Goal: Task Accomplishment & Management: Manage account settings

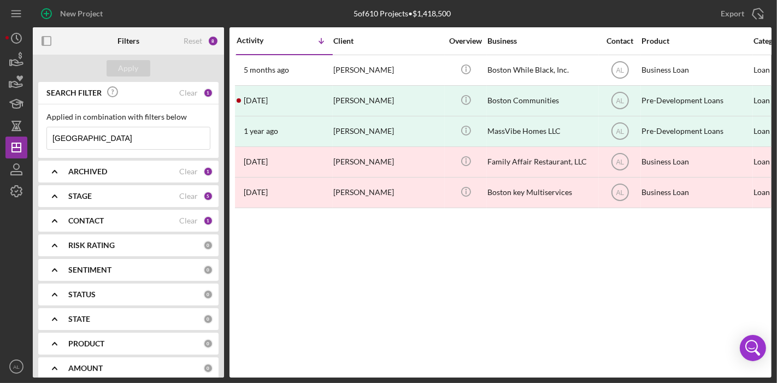
click at [176, 180] on div "ARCHIVED Clear 1" at bounding box center [140, 172] width 145 height 22
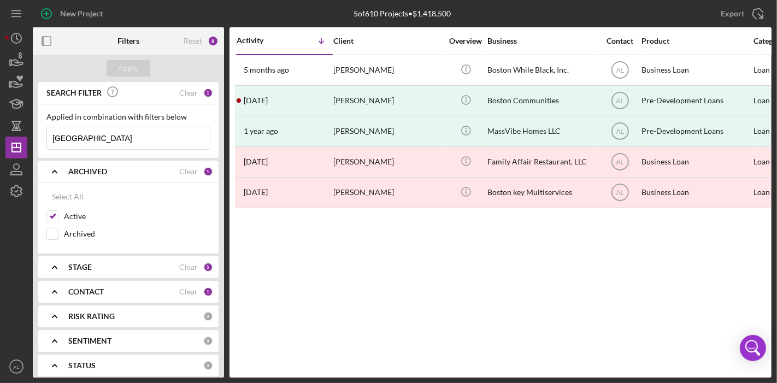
click at [293, 272] on div "Activity Icon/Table Sort Arrow Client Overview Business Contact Product Categor…" at bounding box center [501, 202] width 542 height 350
click at [157, 260] on div "STAGE Clear 5" at bounding box center [140, 267] width 145 height 22
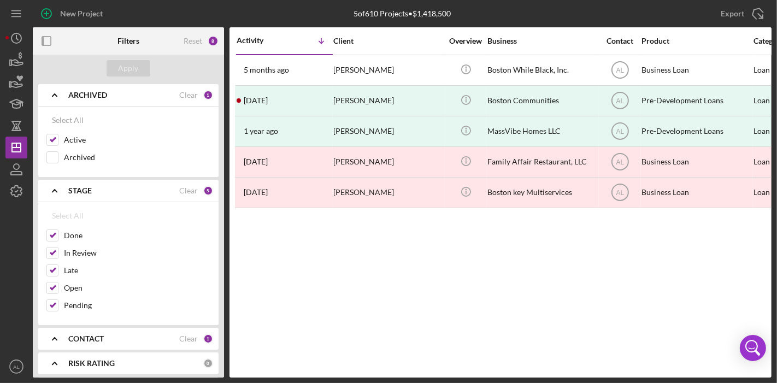
scroll to position [68, 0]
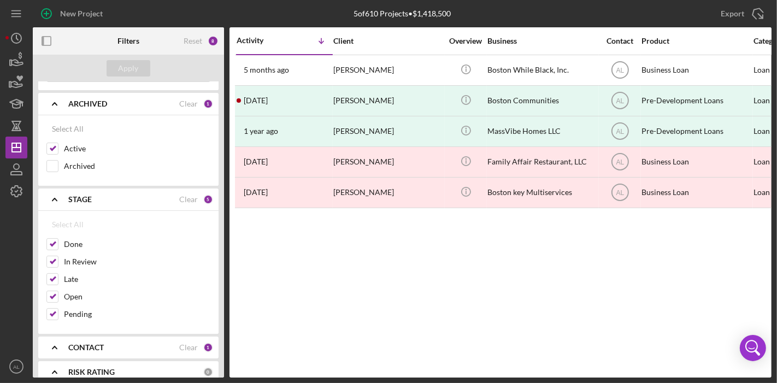
click at [284, 287] on div "Activity Icon/Table Sort Arrow Client Overview Business Contact Product Categor…" at bounding box center [501, 202] width 542 height 350
click at [559, 247] on div "Activity Icon/Table Sort Arrow Client Overview Business Contact Product Categor…" at bounding box center [501, 202] width 542 height 350
click at [54, 241] on input "Done" at bounding box center [52, 244] width 11 height 11
click at [126, 58] on div "Apply" at bounding box center [128, 68] width 191 height 27
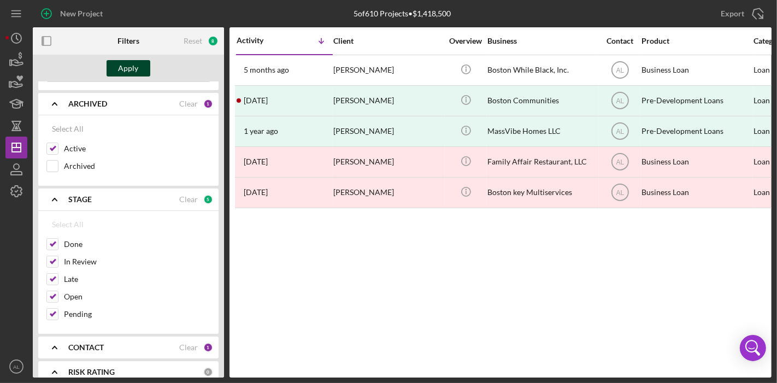
click at [126, 67] on div "Apply" at bounding box center [129, 68] width 20 height 16
click at [20, 151] on polygon "button" at bounding box center [16, 147] width 9 height 9
click at [588, 301] on div "Activity Icon/Table Sort Arrow Client Overview Business Contact Product Categor…" at bounding box center [501, 202] width 542 height 350
click at [54, 248] on div at bounding box center [52, 244] width 12 height 12
click at [50, 239] on input "Done" at bounding box center [52, 244] width 11 height 11
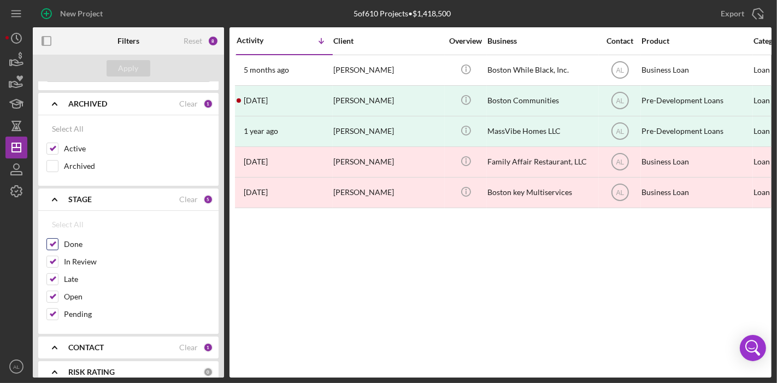
checkbox input "false"
click at [134, 68] on div "Apply" at bounding box center [129, 68] width 20 height 16
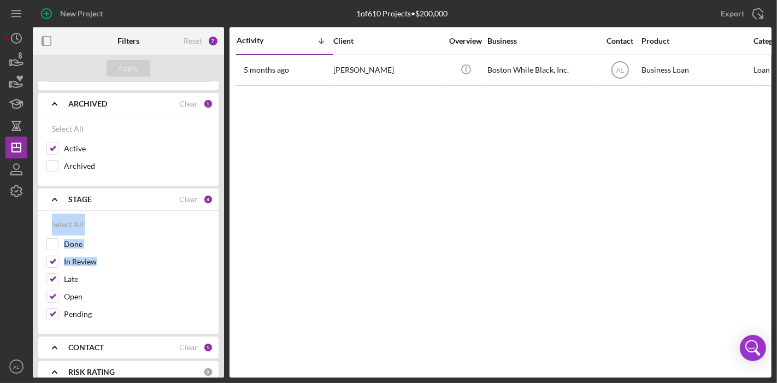
drag, startPoint x: 225, startPoint y: 198, endPoint x: 213, endPoint y: 251, distance: 53.7
click at [213, 251] on div "Filters Reset 7 Apply SEARCH FILTER Clear 1 Applied in combination with filters…" at bounding box center [402, 202] width 739 height 350
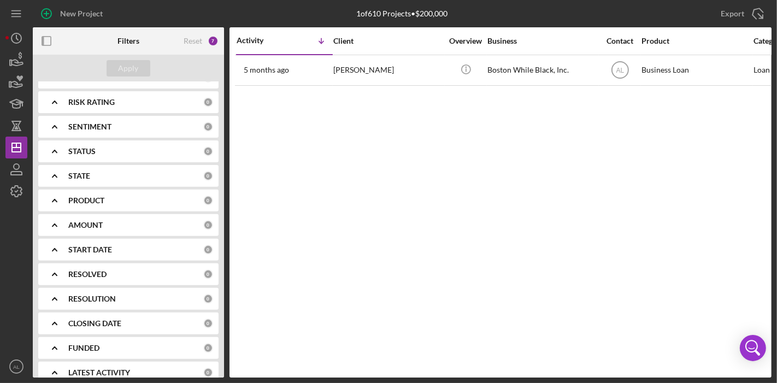
scroll to position [0, 0]
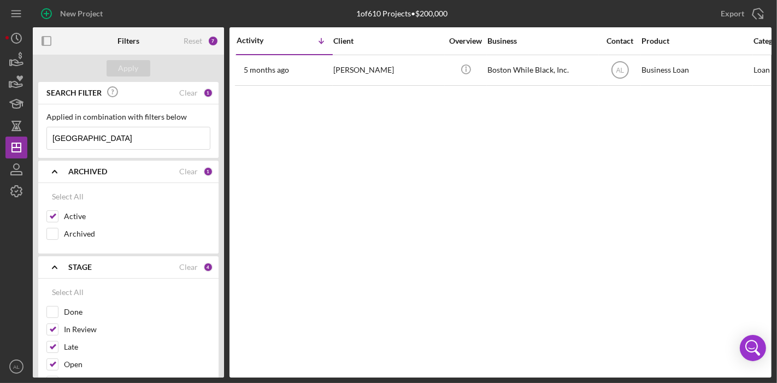
click at [120, 138] on input "boston" at bounding box center [128, 138] width 163 height 22
type input "b"
click at [136, 68] on div "Apply" at bounding box center [129, 68] width 20 height 16
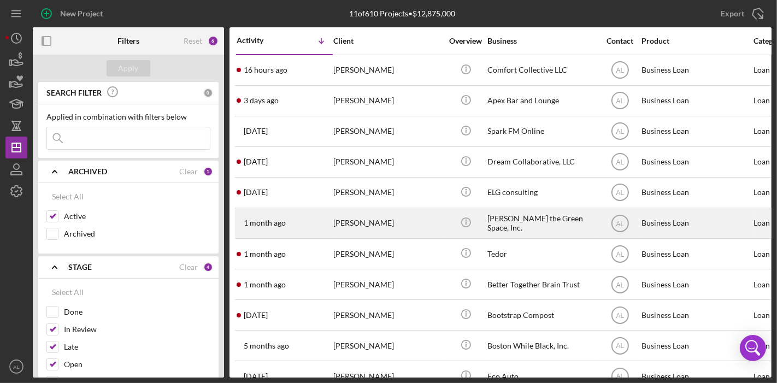
click at [496, 218] on div "[PERSON_NAME] the Green Space, Inc." at bounding box center [541, 223] width 109 height 29
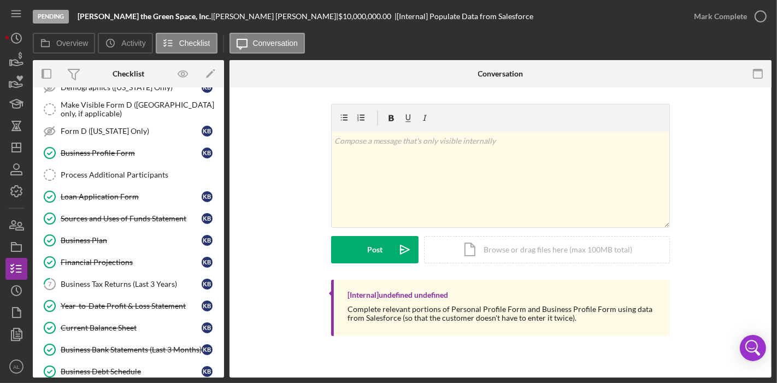
scroll to position [146, 0]
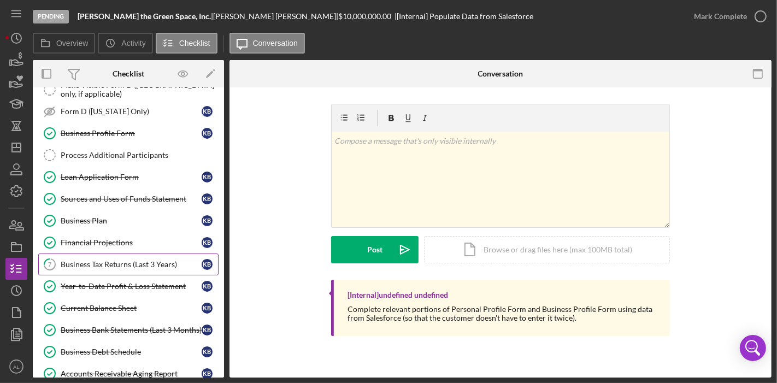
click at [146, 260] on div "Business Tax Returns (Last 3 Years)" at bounding box center [131, 264] width 141 height 9
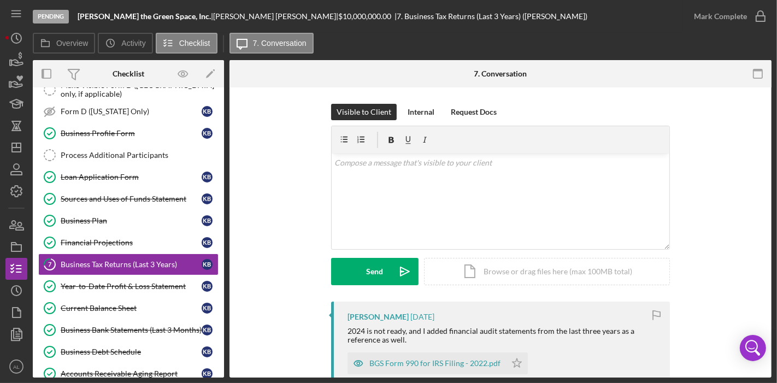
click at [772, 197] on div "Pending Browning the Green Space, Inc. | Kerry Bowie | $10,000,000.00 | 7. Busi…" at bounding box center [388, 191] width 777 height 383
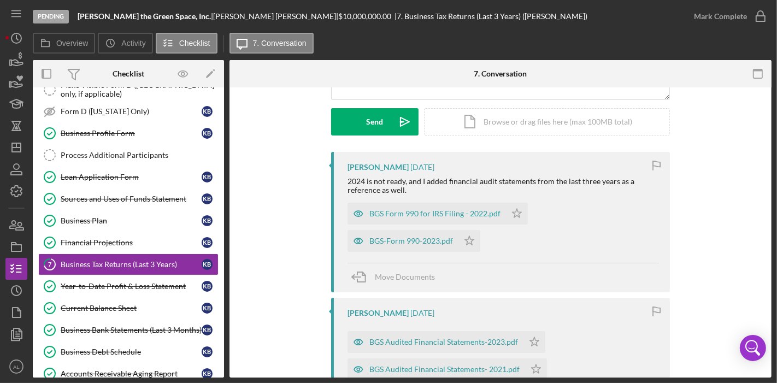
scroll to position [154, 0]
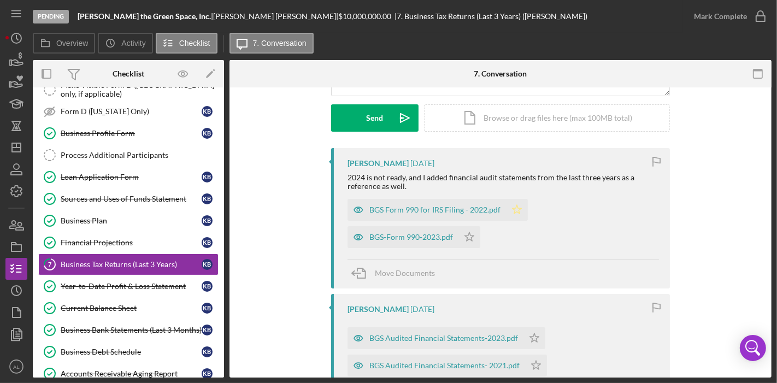
click at [514, 215] on icon "Icon/Star" at bounding box center [517, 210] width 22 height 22
click at [468, 235] on polygon "button" at bounding box center [469, 236] width 9 height 9
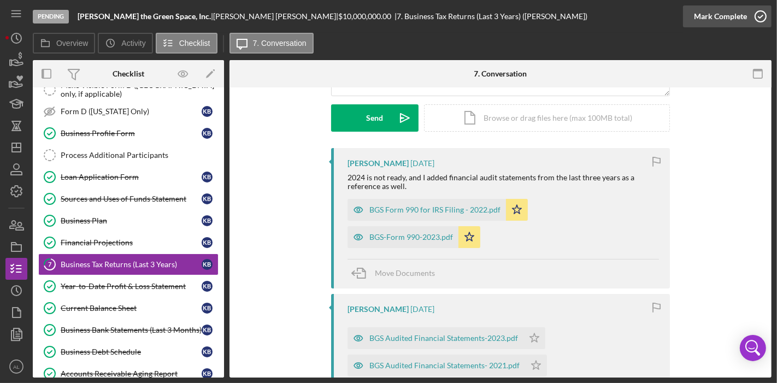
click at [761, 9] on icon "button" at bounding box center [760, 16] width 27 height 27
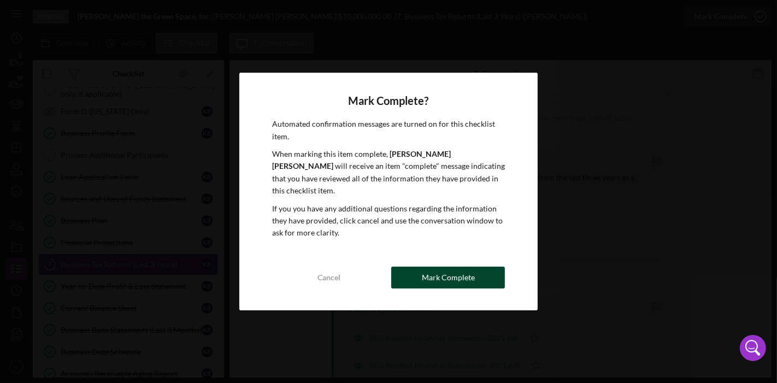
click at [474, 268] on button "Mark Complete" at bounding box center [448, 278] width 114 height 22
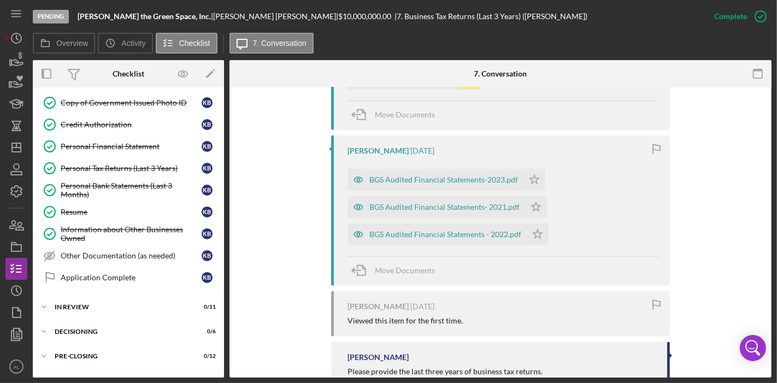
scroll to position [501, 0]
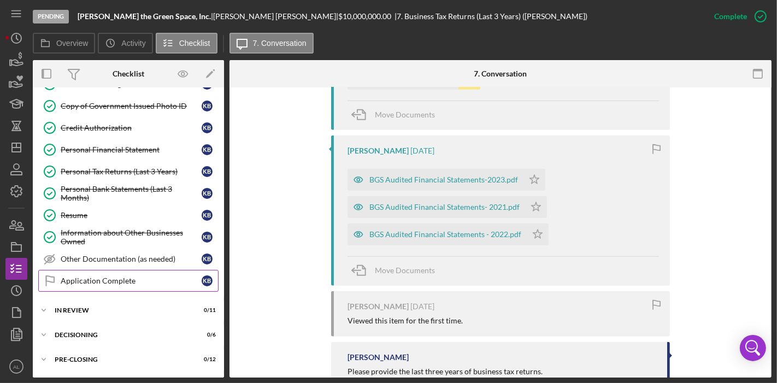
click at [124, 277] on div "Application Complete" at bounding box center [131, 281] width 141 height 9
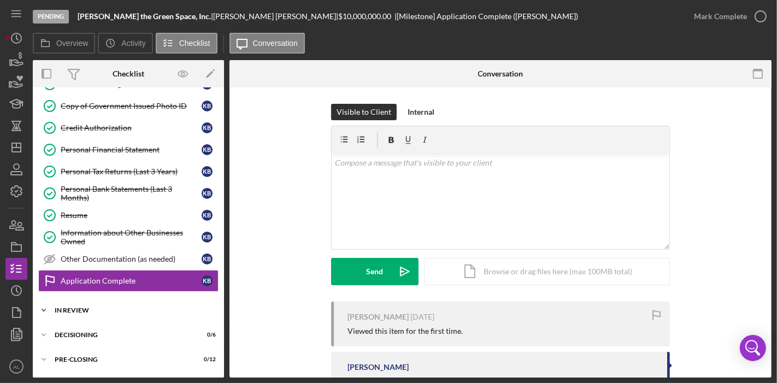
click at [118, 307] on div "In Review" at bounding box center [133, 310] width 156 height 7
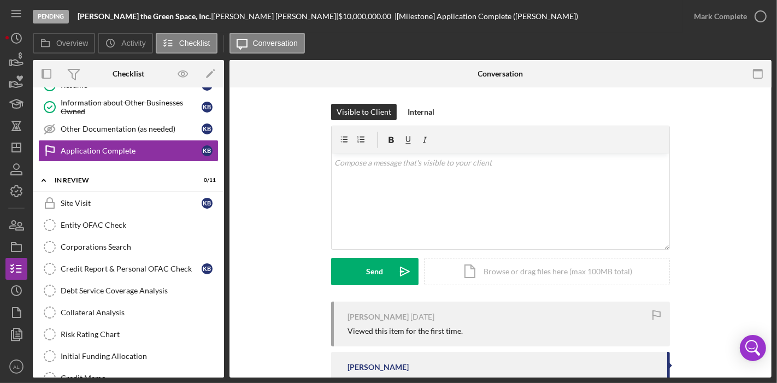
scroll to position [637, 0]
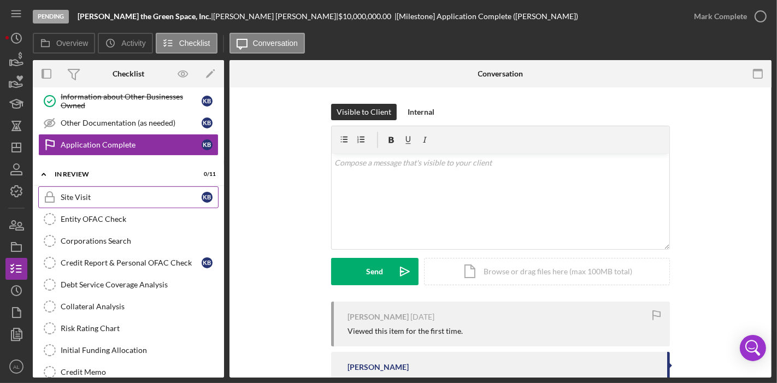
click at [115, 193] on div "Site Visit" at bounding box center [131, 197] width 141 height 9
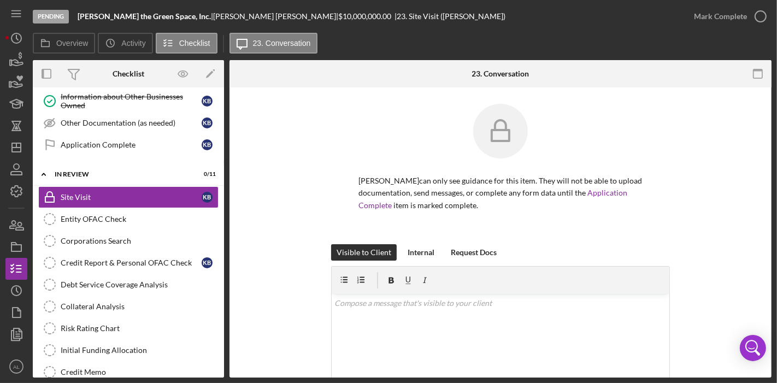
scroll to position [80, 0]
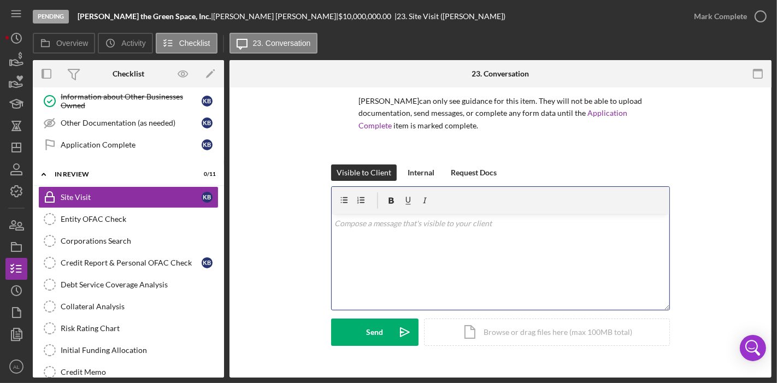
click at [531, 241] on div "v Color teal Color pink Remove color Add row above Add row below Add column bef…" at bounding box center [501, 262] width 338 height 96
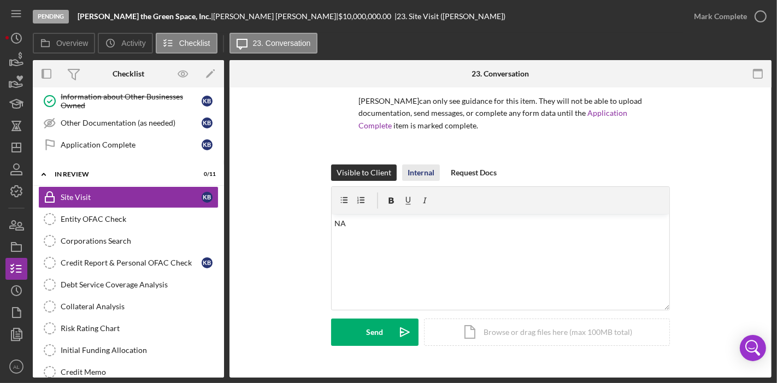
click at [426, 174] on div "Internal" at bounding box center [421, 173] width 27 height 16
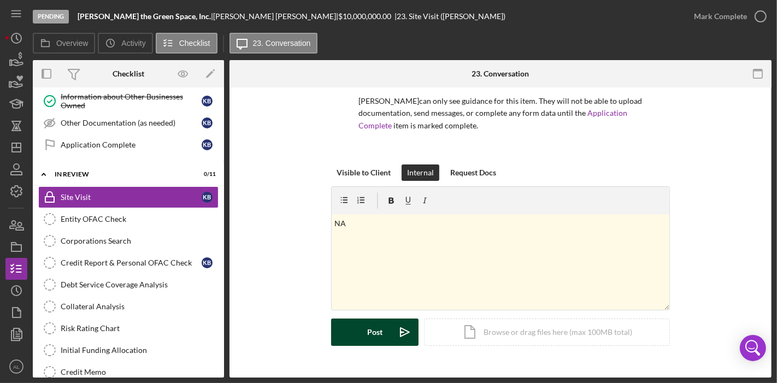
click at [389, 326] on button "Post Icon/icon-invite-send" at bounding box center [374, 332] width 87 height 27
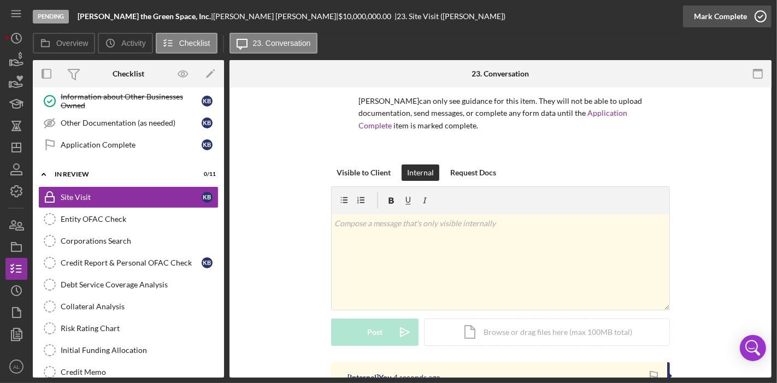
click at [765, 8] on icon "button" at bounding box center [760, 16] width 27 height 27
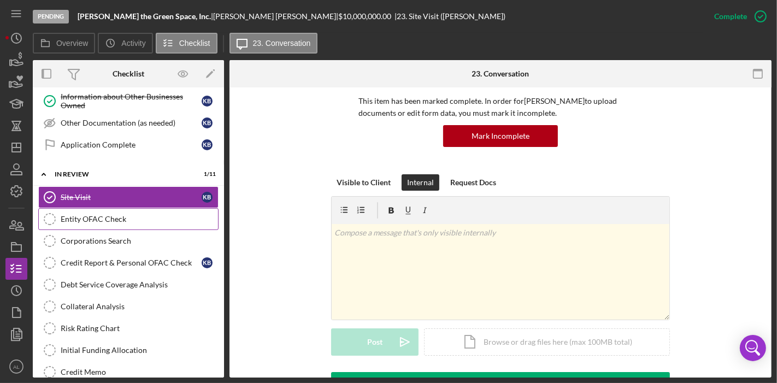
click at [145, 215] on div "Entity OFAC Check" at bounding box center [139, 219] width 157 height 9
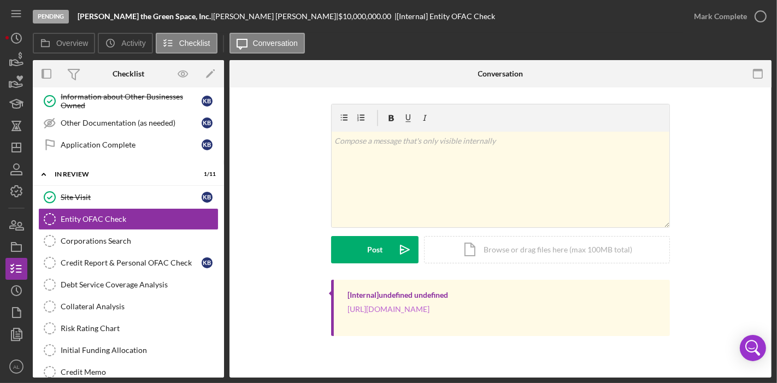
click at [424, 311] on link "[URL][DOMAIN_NAME]" at bounding box center [389, 308] width 82 height 9
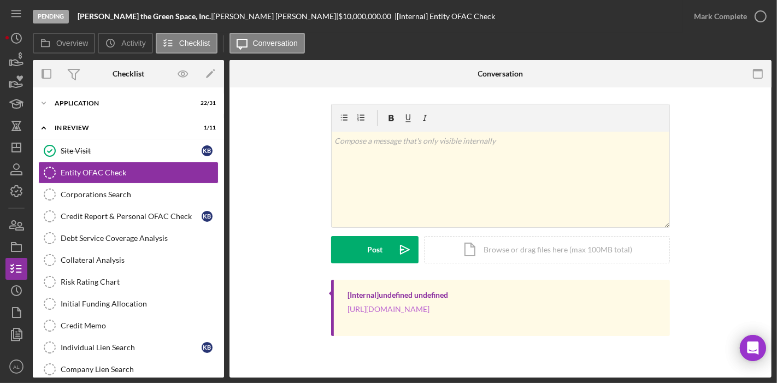
click at [430, 313] on link "[URL][DOMAIN_NAME]" at bounding box center [389, 308] width 82 height 9
drag, startPoint x: 185, startPoint y: 16, endPoint x: 79, endPoint y: 12, distance: 105.5
click at [79, 12] on div "[PERSON_NAME] the Green Space, Inc. |" at bounding box center [146, 16] width 136 height 9
copy div "[PERSON_NAME] the Green Space, Inc."
click at [503, 244] on div "Icon/Document Browse or drag files here (max 100MB total) Tap to choose files o…" at bounding box center [547, 249] width 246 height 27
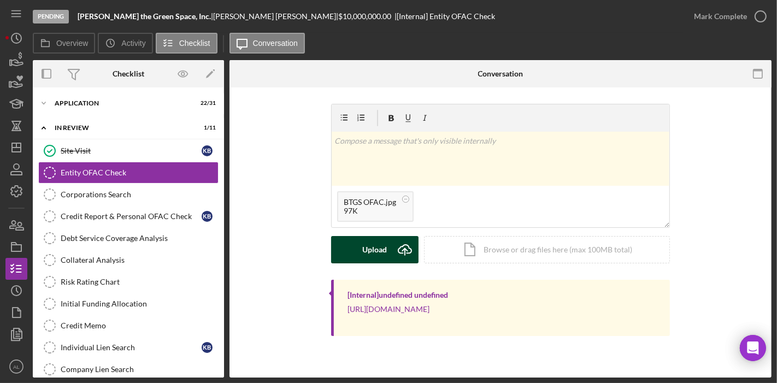
click at [401, 243] on icon "Icon/Upload" at bounding box center [404, 249] width 27 height 27
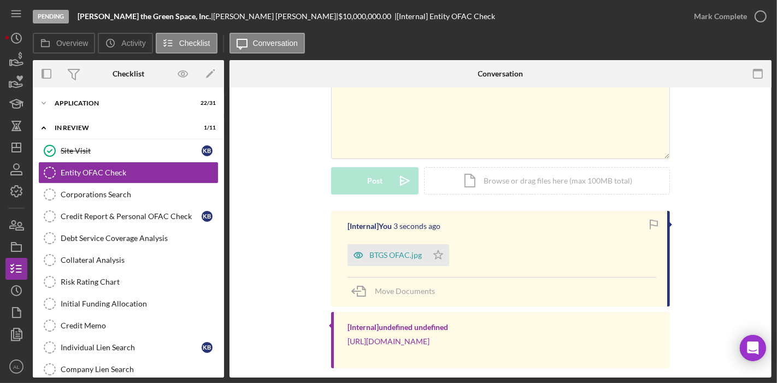
scroll to position [80, 0]
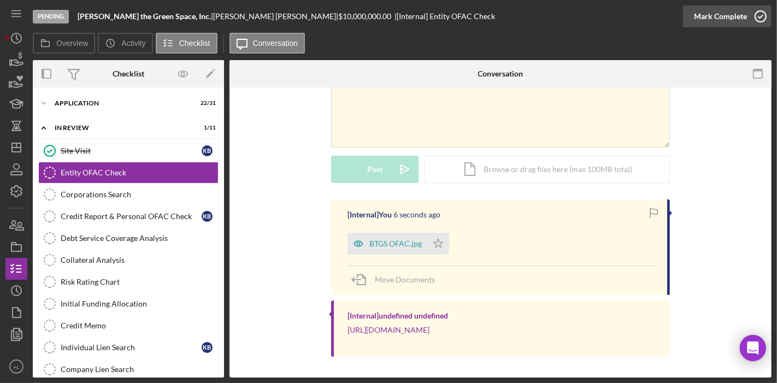
click at [763, 8] on icon "button" at bounding box center [760, 16] width 27 height 27
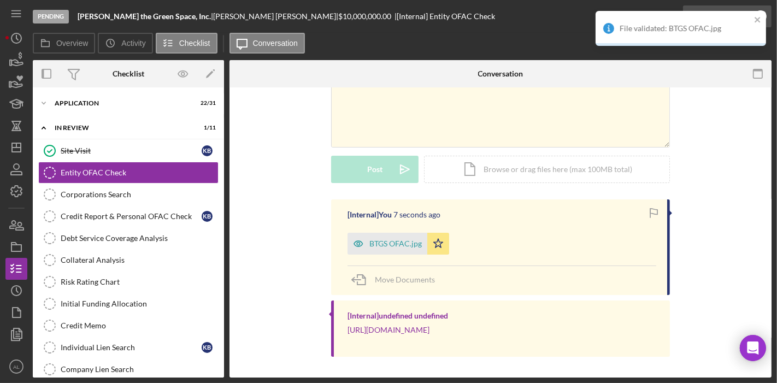
scroll to position [231, 0]
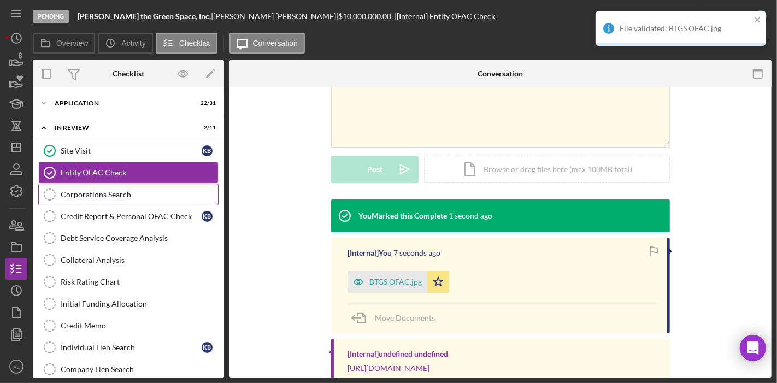
click at [128, 190] on div "Corporations Search" at bounding box center [139, 194] width 157 height 9
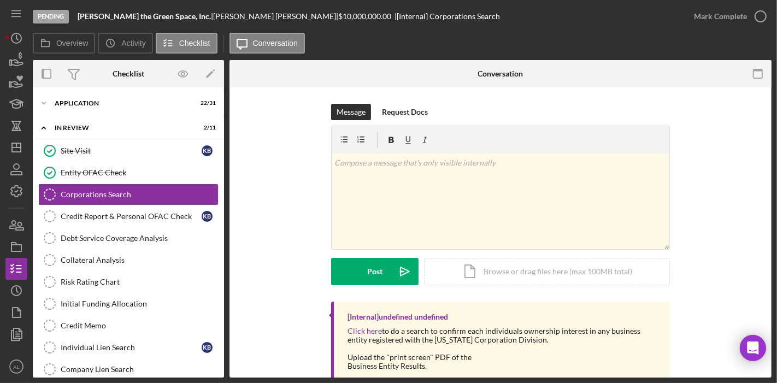
drag, startPoint x: 773, startPoint y: 198, endPoint x: 776, endPoint y: 219, distance: 21.5
click at [776, 219] on div "Pending [PERSON_NAME] the Green Space, Inc. | [PERSON_NAME] | $10,000,000.00 | …" at bounding box center [388, 191] width 777 height 383
drag, startPoint x: 776, startPoint y: 219, endPoint x: 776, endPoint y: 228, distance: 9.3
click at [776, 228] on div "Pending [PERSON_NAME] the Green Space, Inc. | [PERSON_NAME] | $10,000,000.00 | …" at bounding box center [388, 191] width 777 height 383
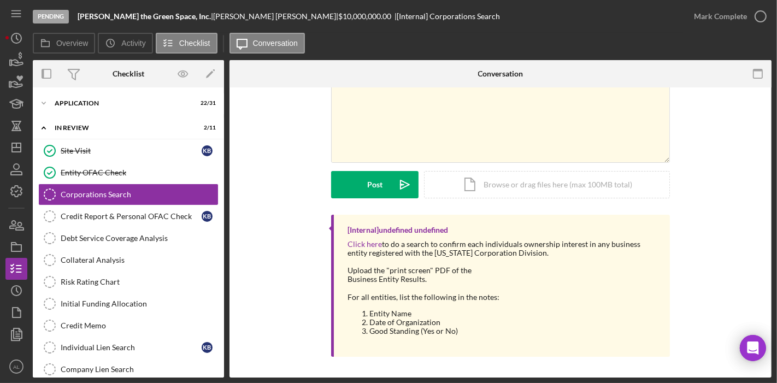
scroll to position [83, 0]
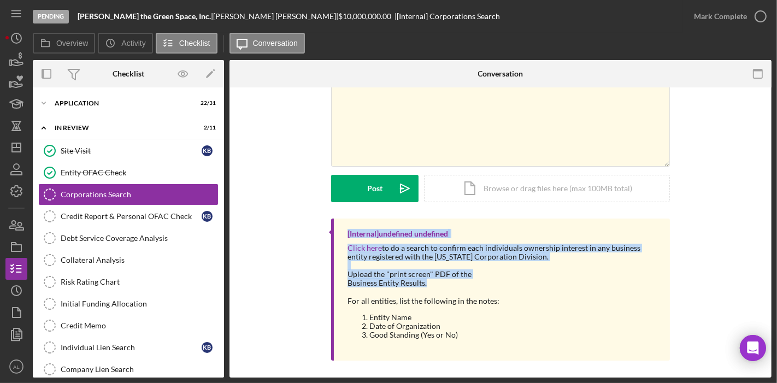
drag, startPoint x: 768, startPoint y: 283, endPoint x: 746, endPoint y: 190, distance: 95.4
click at [746, 190] on div "Message Request Docs v Color teal Color pink Remove color Add row above Add row…" at bounding box center [501, 193] width 542 height 378
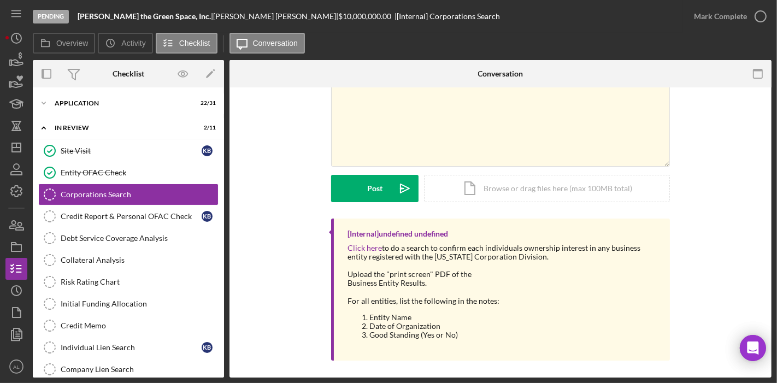
click at [767, 127] on div "Message Request Docs v Color teal Color pink Remove color Add row above Add row…" at bounding box center [501, 193] width 542 height 378
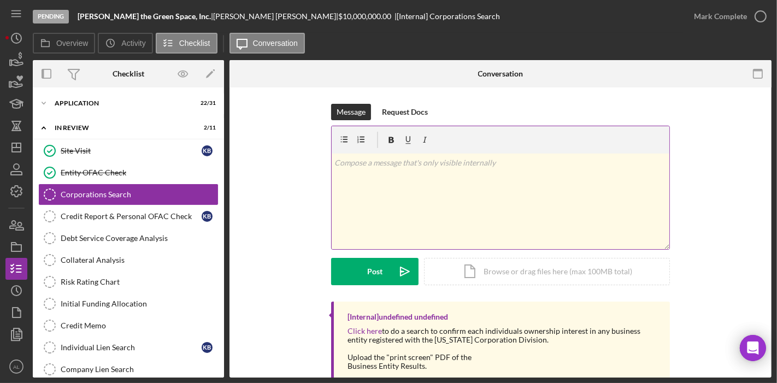
click at [592, 180] on div "v Color teal Color pink Remove color Add row above Add row below Add column bef…" at bounding box center [501, 202] width 338 height 96
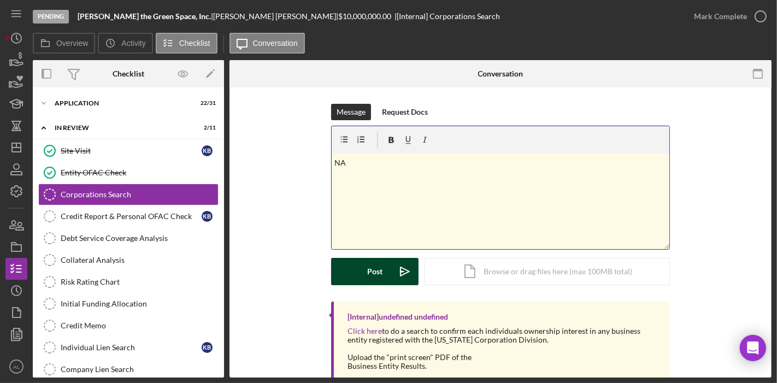
click at [393, 278] on icon "Icon/icon-invite-send" at bounding box center [404, 271] width 27 height 27
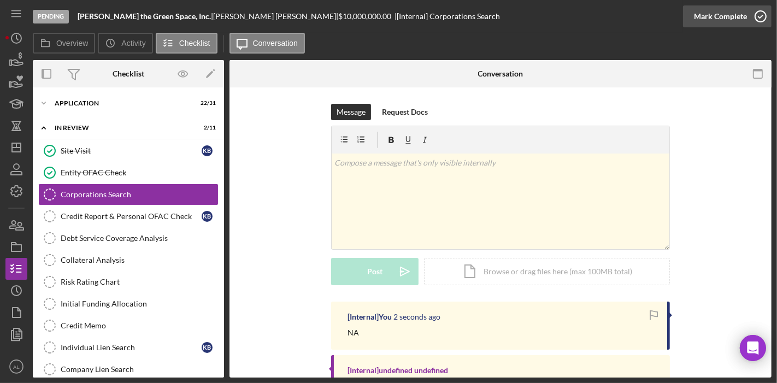
click at [758, 22] on icon "button" at bounding box center [760, 16] width 27 height 27
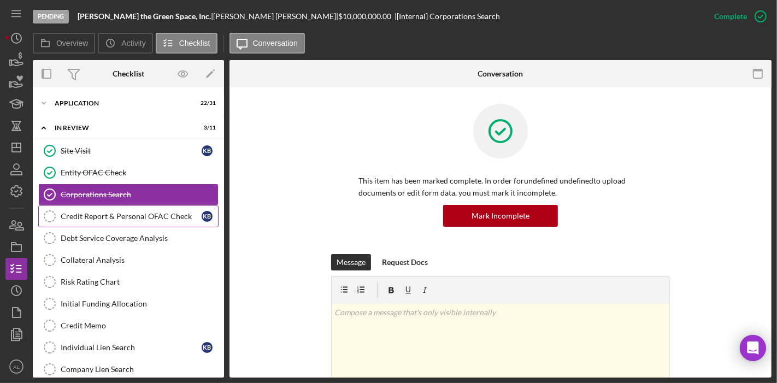
click at [168, 215] on div "Credit Report & Personal OFAC Check" at bounding box center [131, 216] width 141 height 9
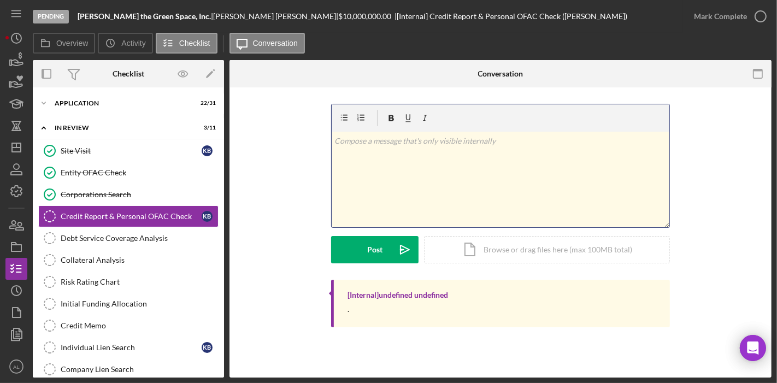
click at [430, 174] on div "v Color teal Color pink Remove color Add row above Add row below Add column bef…" at bounding box center [501, 180] width 338 height 96
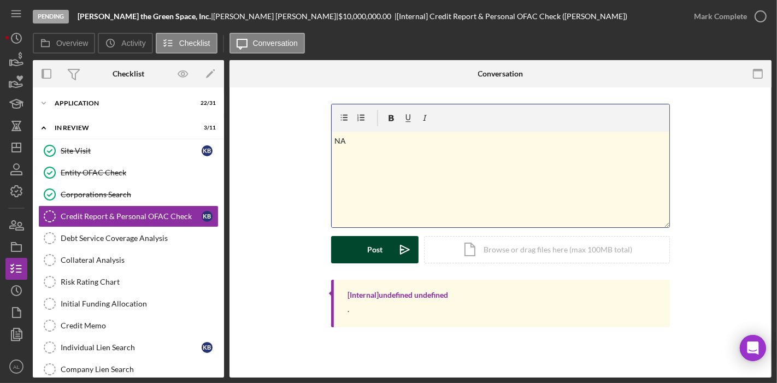
click at [379, 245] on div "Post" at bounding box center [374, 249] width 15 height 27
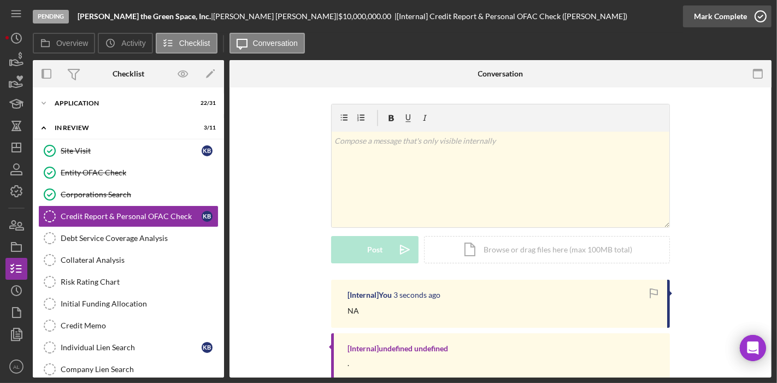
click at [765, 14] on icon "button" at bounding box center [760, 16] width 27 height 27
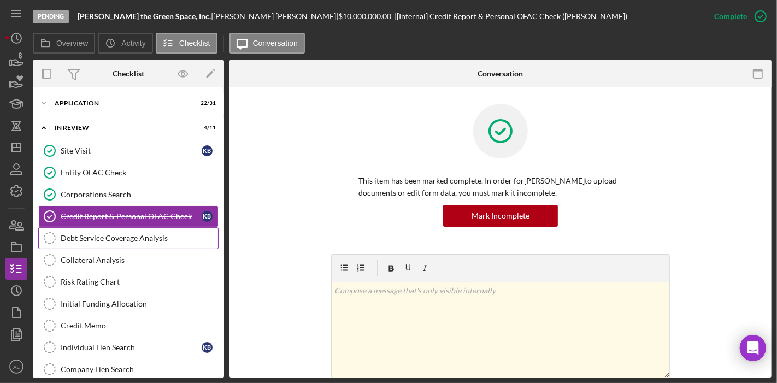
click at [149, 243] on link "Debt Service Coverage Analysis Debt Service Coverage Analysis" at bounding box center [128, 238] width 180 height 22
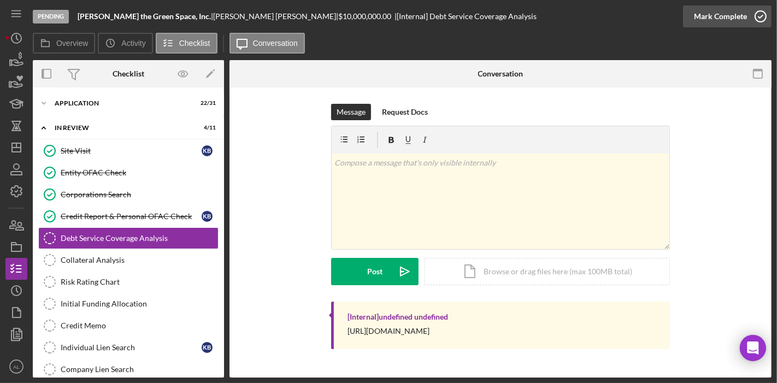
click at [760, 13] on icon "button" at bounding box center [760, 16] width 27 height 27
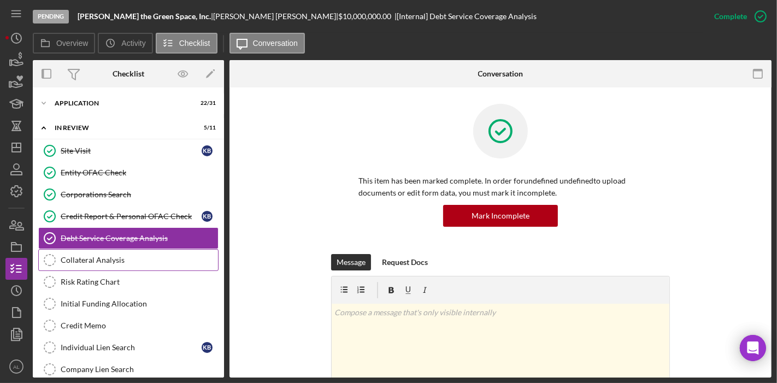
click at [131, 266] on link "Collateral Analysis Collateral Analysis" at bounding box center [128, 260] width 180 height 22
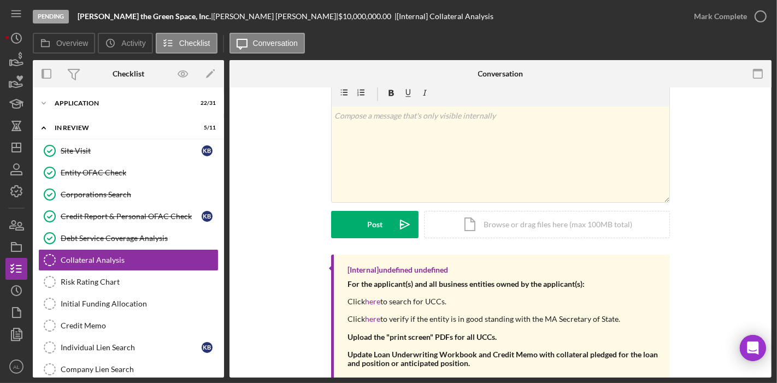
scroll to position [50, 0]
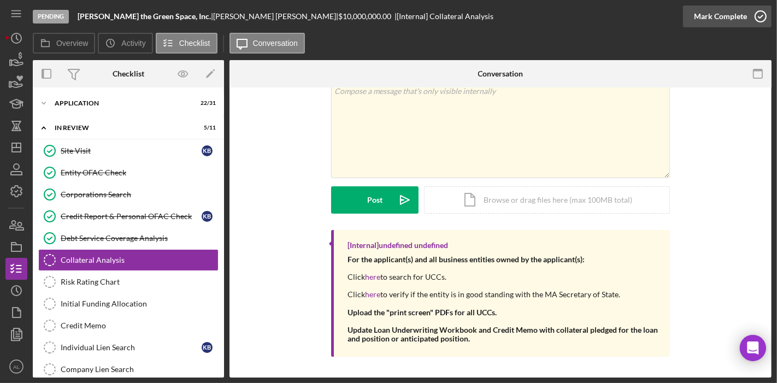
click at [759, 14] on icon "button" at bounding box center [760, 16] width 27 height 27
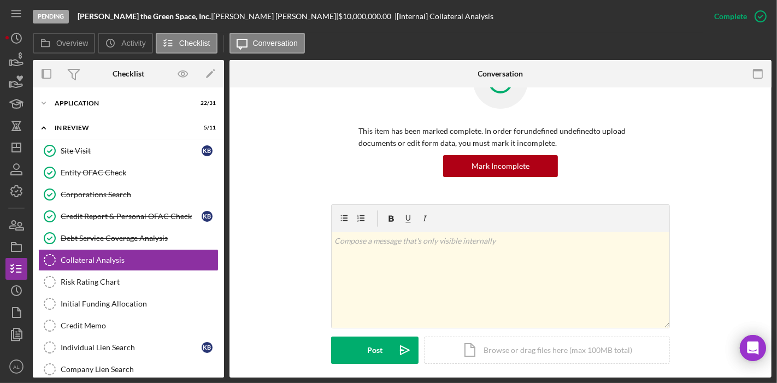
scroll to position [199, 0]
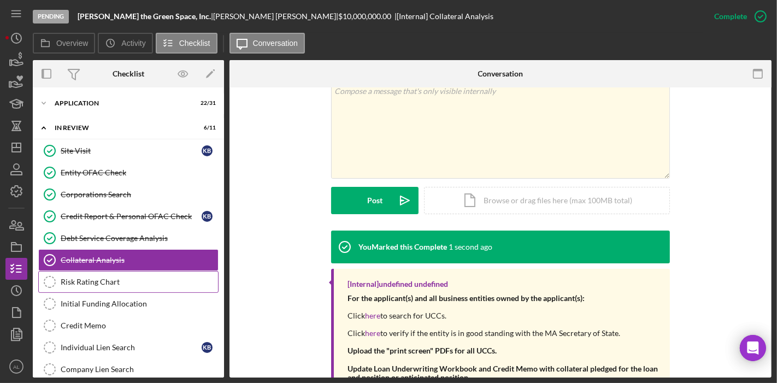
click at [146, 278] on div "Risk Rating Chart" at bounding box center [139, 282] width 157 height 9
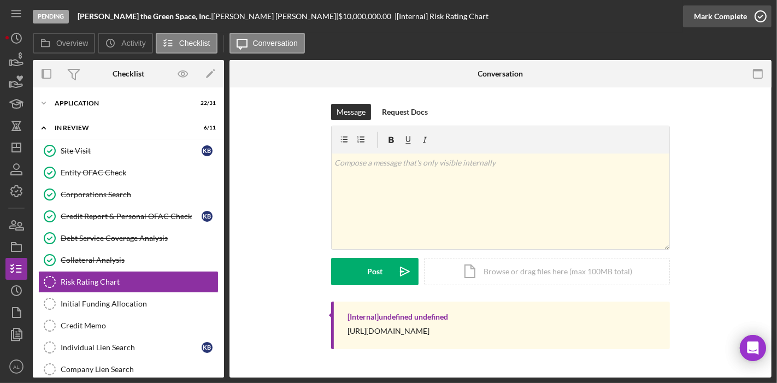
click at [765, 16] on icon "button" at bounding box center [760, 16] width 27 height 27
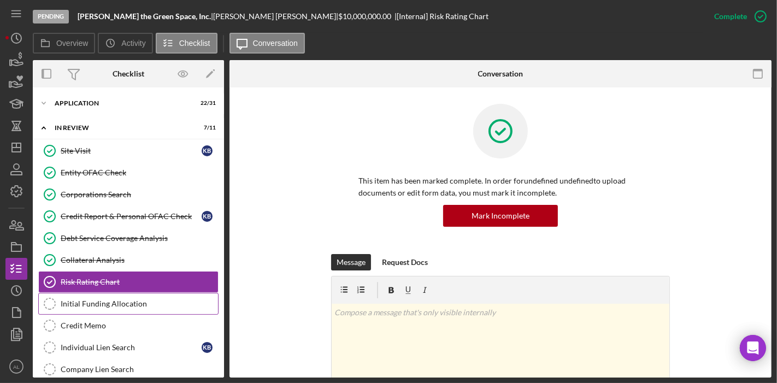
click at [137, 306] on link "Initial Funding Allocation Initial Funding Allocation" at bounding box center [128, 304] width 180 height 22
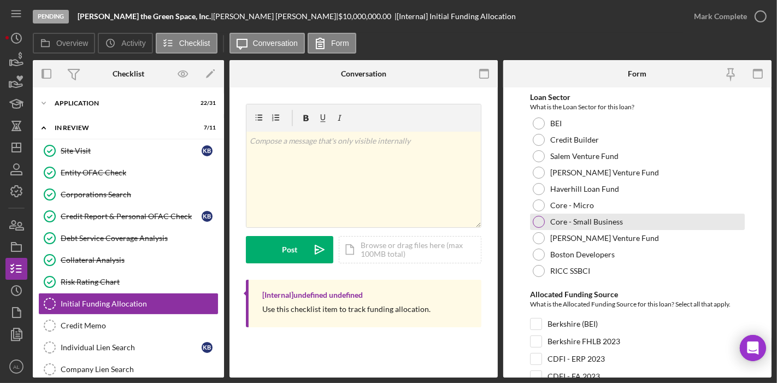
click at [543, 218] on div at bounding box center [539, 222] width 12 height 12
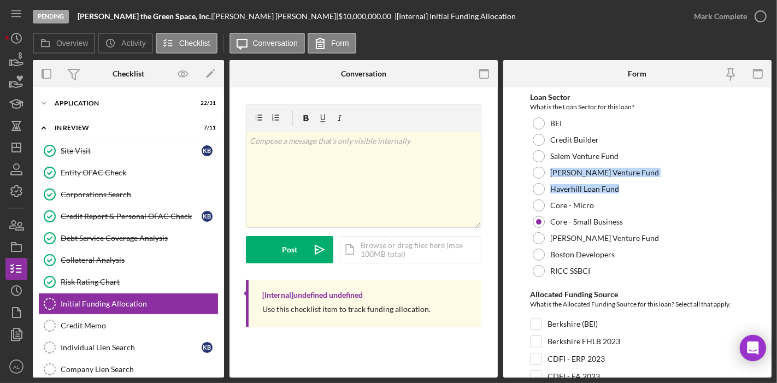
drag, startPoint x: 766, startPoint y: 163, endPoint x: 773, endPoint y: 188, distance: 25.5
click at [773, 188] on div "Pending [PERSON_NAME] the Green Space, Inc. | [PERSON_NAME] | $10,000,000.00 | …" at bounding box center [388, 191] width 777 height 383
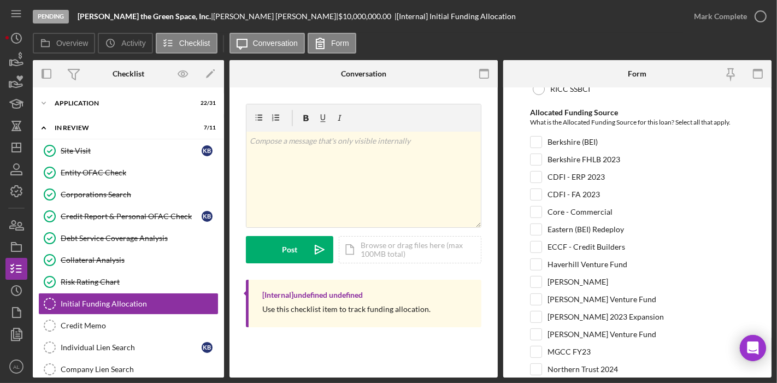
scroll to position [183, 0]
click at [542, 208] on div "Core - Commercial" at bounding box center [637, 213] width 215 height 17
click at [534, 208] on input "Core - Commercial" at bounding box center [536, 210] width 11 height 11
checkbox input "true"
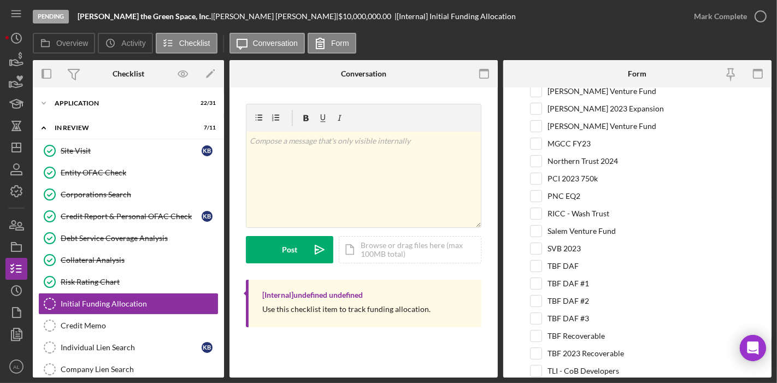
scroll to position [426, 0]
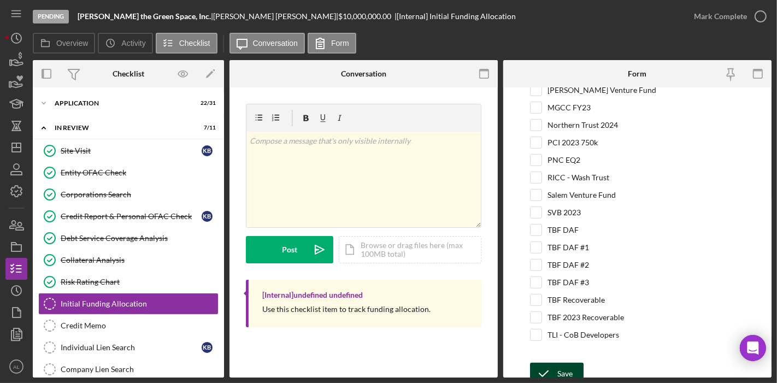
click at [579, 366] on button "Save" at bounding box center [557, 374] width 54 height 22
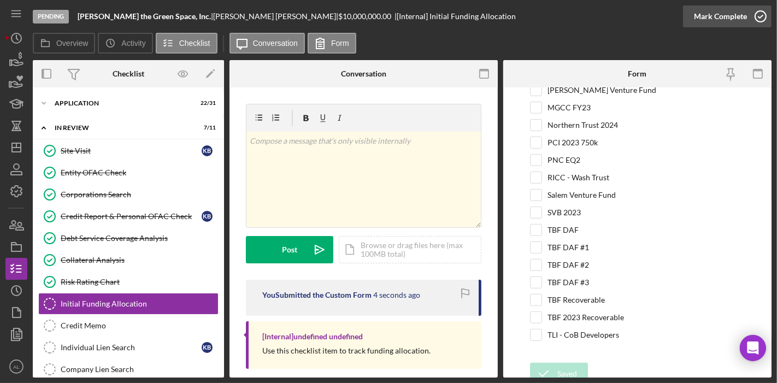
click at [768, 19] on icon "button" at bounding box center [760, 16] width 27 height 27
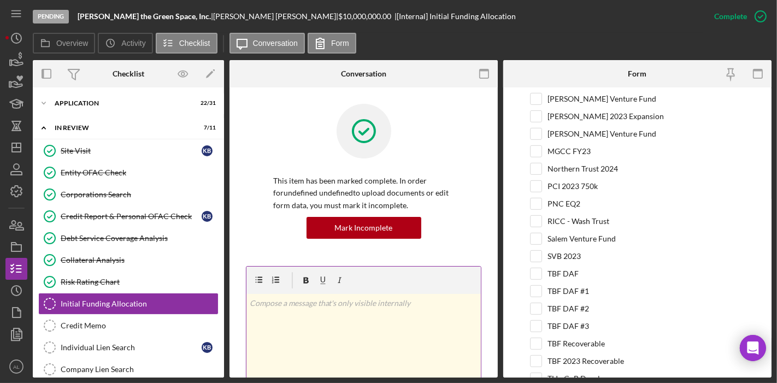
scroll to position [470, 0]
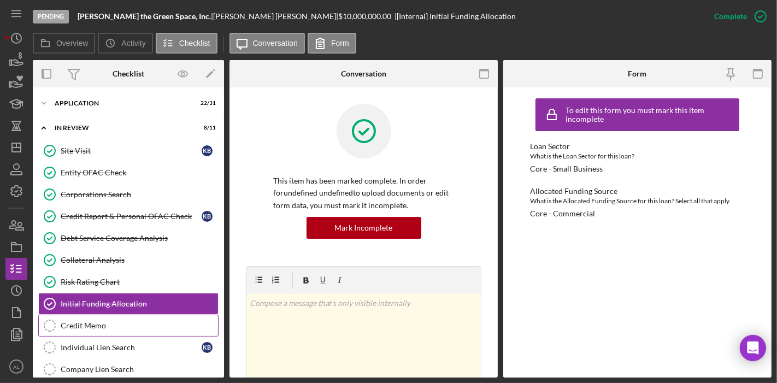
click at [147, 323] on div "Credit Memo" at bounding box center [139, 325] width 157 height 9
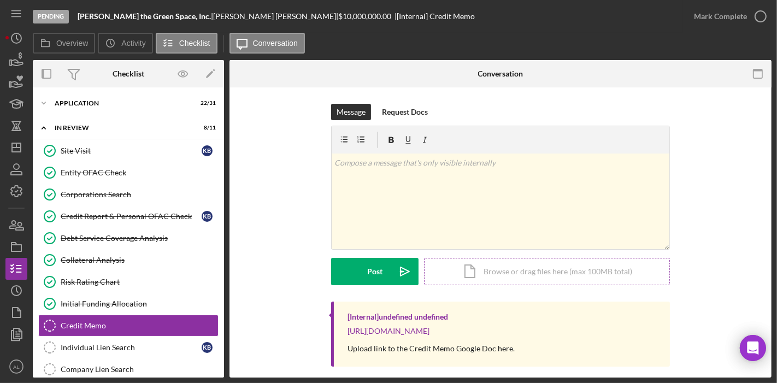
click at [483, 273] on div "Icon/Document Browse or drag files here (max 100MB total) Tap to choose files o…" at bounding box center [547, 271] width 246 height 27
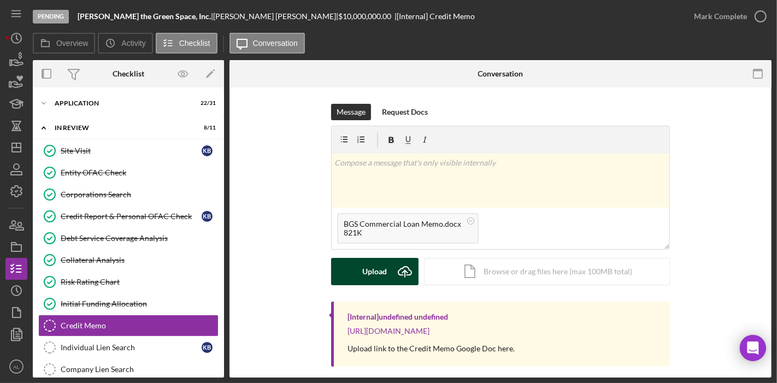
click at [381, 267] on div "Upload" at bounding box center [375, 271] width 25 height 27
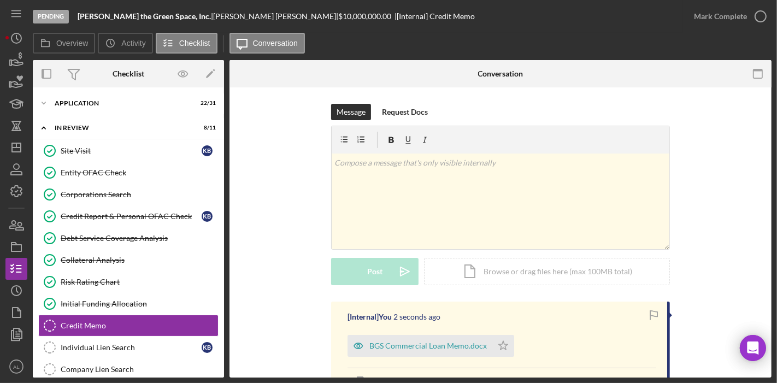
drag, startPoint x: 224, startPoint y: 271, endPoint x: 222, endPoint y: 316, distance: 44.8
click at [222, 316] on div "Icon/Expander Application 22 / 31 Icon/Expander In Review 8 / 11 Site Visit Sit…" at bounding box center [128, 232] width 191 height 290
click at [126, 343] on div "Individual Lien Search" at bounding box center [131, 347] width 141 height 9
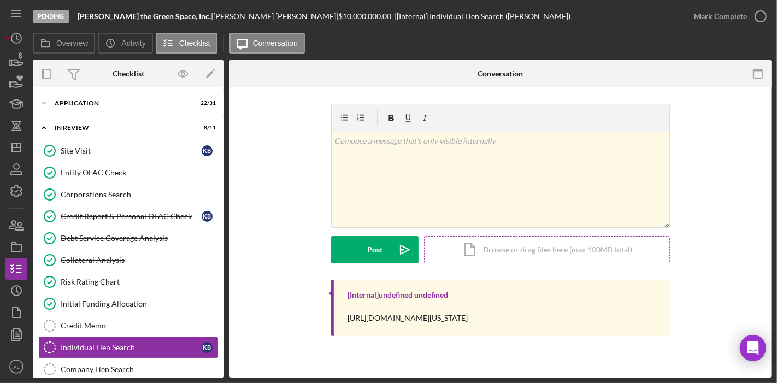
click at [509, 252] on div "Icon/Document Browse or drag files here (max 100MB total) Tap to choose files o…" at bounding box center [547, 249] width 246 height 27
click at [526, 180] on div "v Color teal Color pink Remove color Add row above Add row below Add column bef…" at bounding box center [501, 180] width 338 height 96
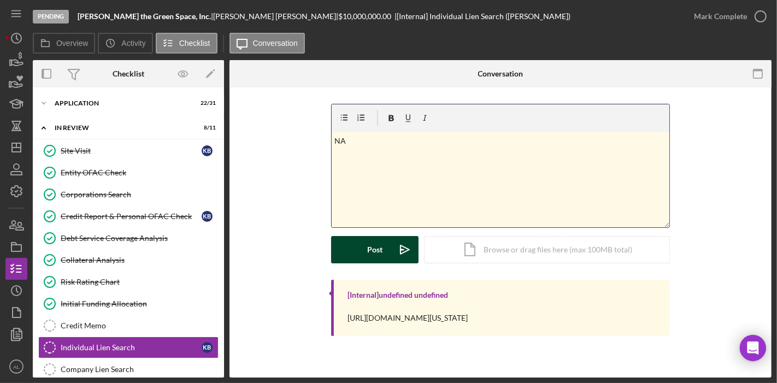
click at [384, 254] on button "Post Icon/icon-invite-send" at bounding box center [374, 249] width 87 height 27
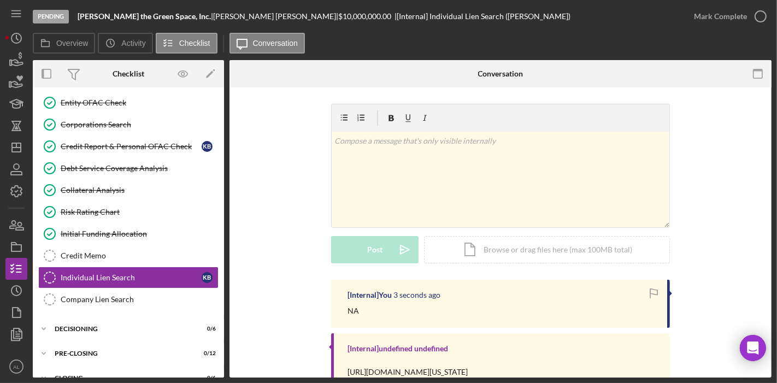
scroll to position [56, 0]
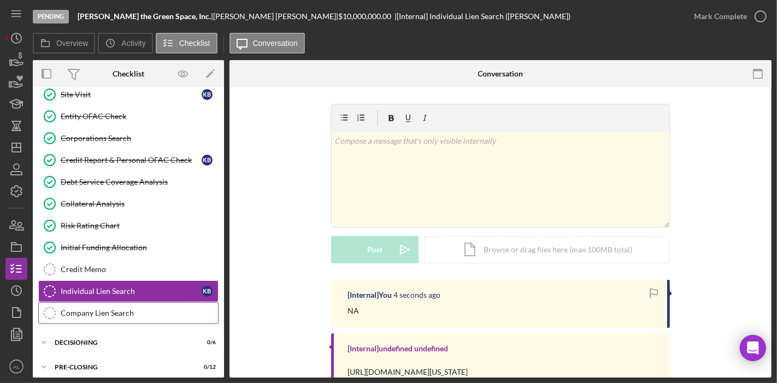
click at [141, 312] on div "Company Lien Search" at bounding box center [139, 313] width 157 height 9
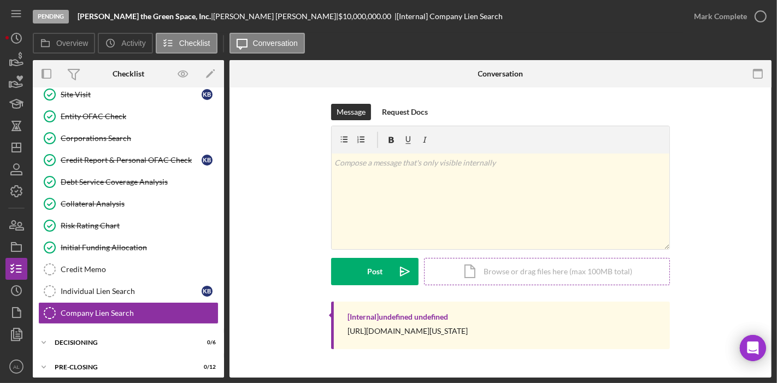
click at [537, 274] on div "Icon/Document Browse or drag files here (max 100MB total) Tap to choose files o…" at bounding box center [547, 271] width 246 height 27
click at [468, 329] on div "[URL][DOMAIN_NAME][US_STATE]" at bounding box center [408, 331] width 120 height 9
drag, startPoint x: 558, startPoint y: 326, endPoint x: 339, endPoint y: 328, distance: 219.2
click at [339, 328] on div "[Internal] undefined undefined [URL][DOMAIN_NAME][US_STATE]" at bounding box center [500, 326] width 339 height 48
copy div "[URL][DOMAIN_NAME][US_STATE]"
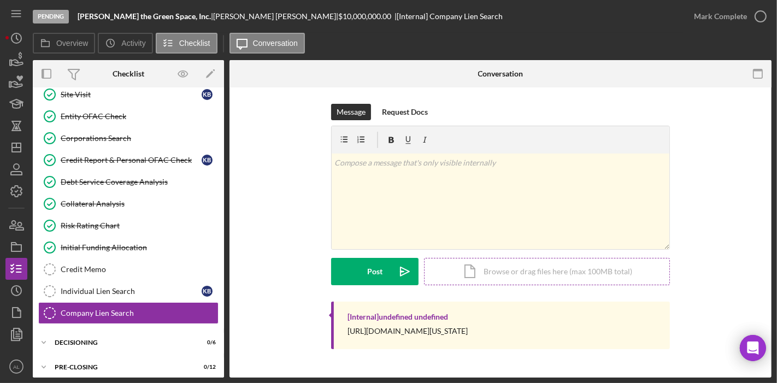
click at [491, 263] on div "Icon/Document Browse or drag files here (max 100MB total) Tap to choose files o…" at bounding box center [547, 271] width 246 height 27
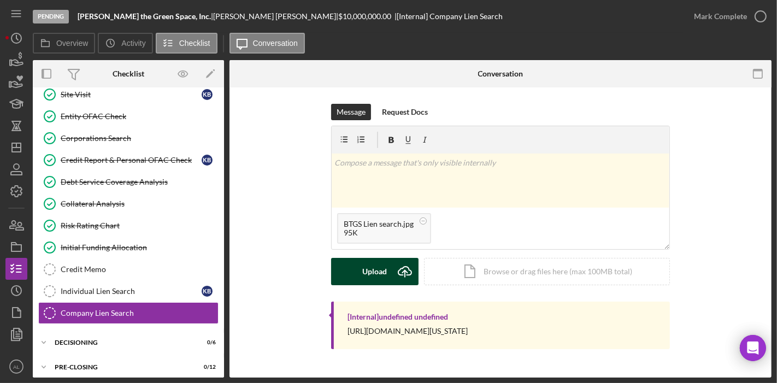
click at [385, 271] on div "Upload" at bounding box center [375, 271] width 25 height 27
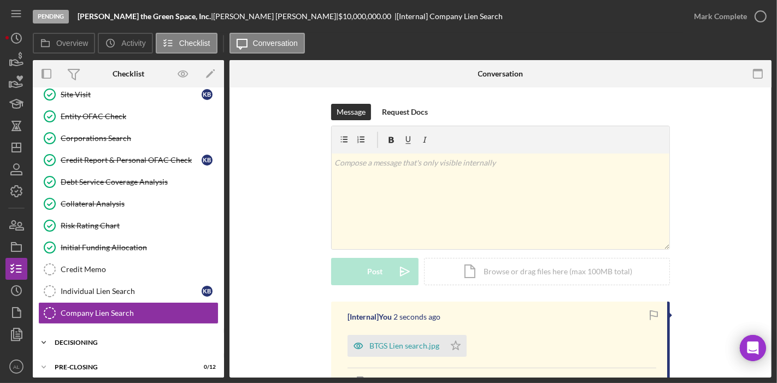
click at [170, 341] on div "Decisioning" at bounding box center [133, 342] width 156 height 7
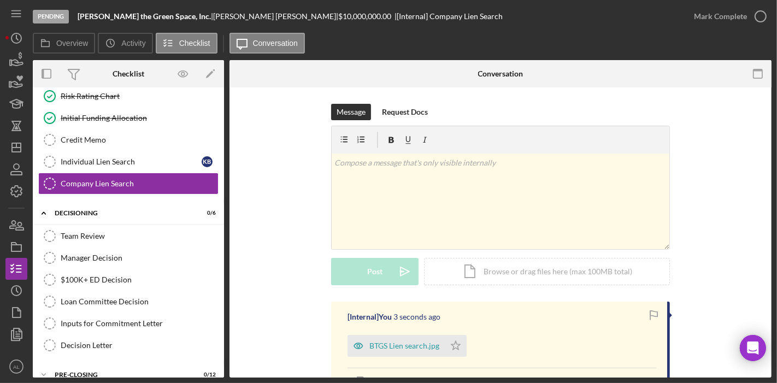
scroll to position [193, 0]
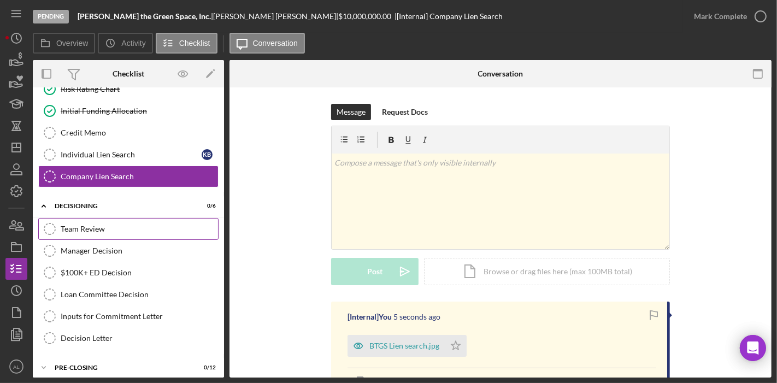
click at [148, 228] on div "Team Review" at bounding box center [139, 229] width 157 height 9
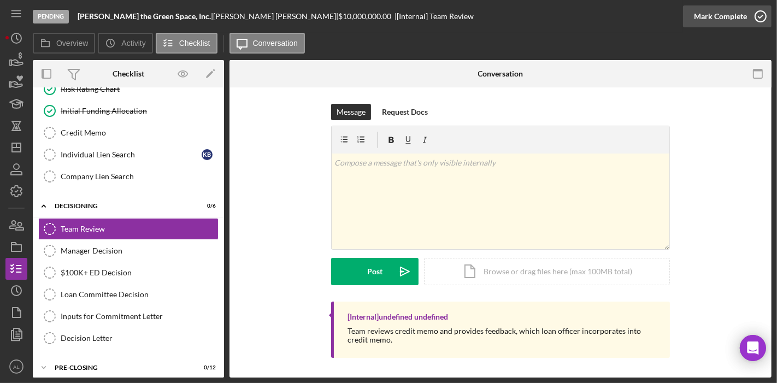
click at [761, 25] on icon "button" at bounding box center [760, 16] width 27 height 27
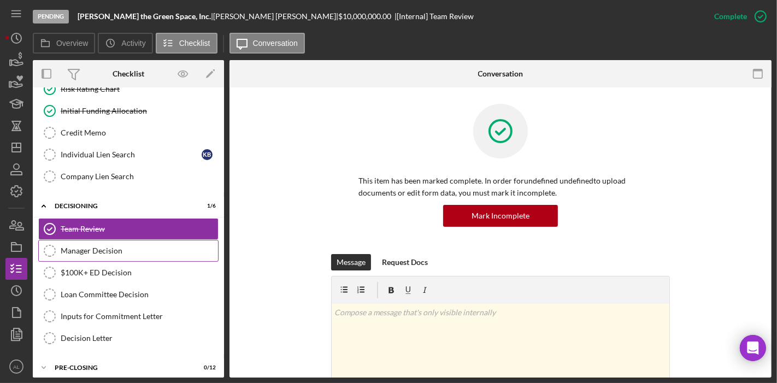
click at [152, 252] on link "Manager Decision Manager Decision" at bounding box center [128, 251] width 180 height 22
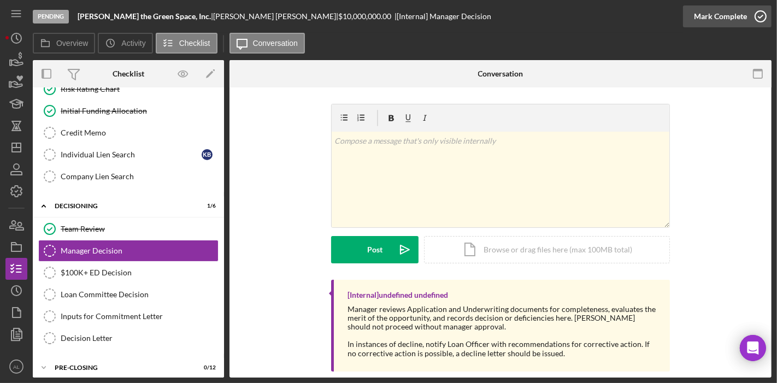
click at [759, 16] on icon "button" at bounding box center [760, 16] width 27 height 27
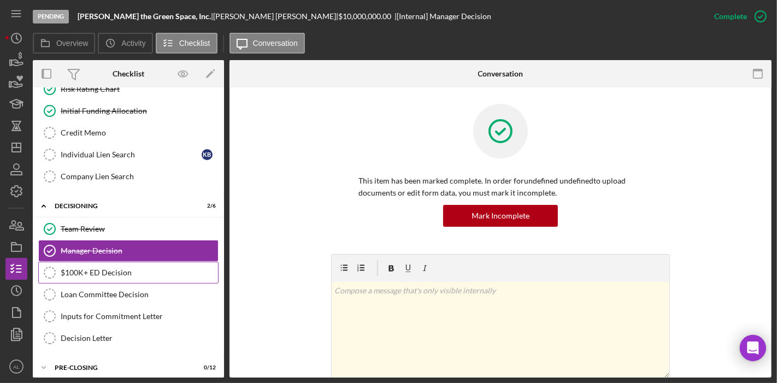
click at [114, 268] on div "$100K+ ED Decision" at bounding box center [139, 272] width 157 height 9
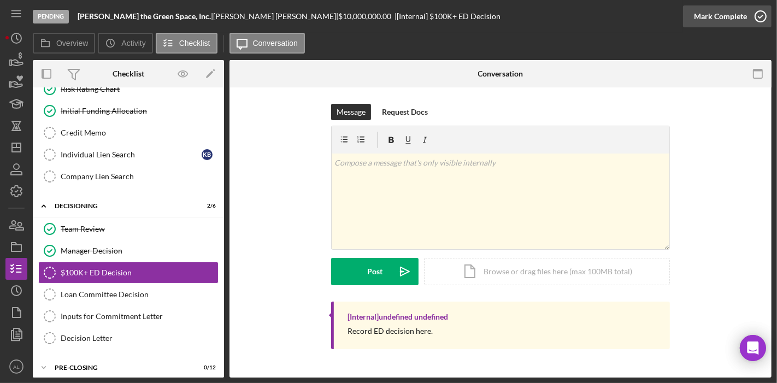
click at [753, 20] on icon "button" at bounding box center [760, 16] width 27 height 27
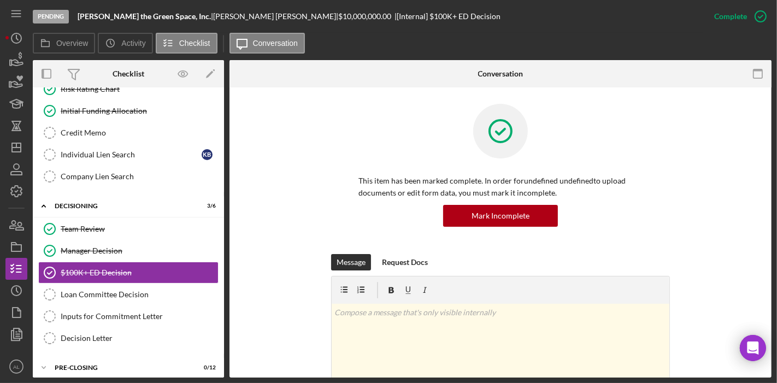
drag, startPoint x: 772, startPoint y: 197, endPoint x: 773, endPoint y: 205, distance: 8.4
click at [773, 205] on div "Pending [PERSON_NAME] the Green Space, Inc. | [PERSON_NAME] | $10,000,000.00 | …" at bounding box center [388, 191] width 777 height 383
click at [179, 290] on div "Loan Committee Decision" at bounding box center [139, 294] width 157 height 9
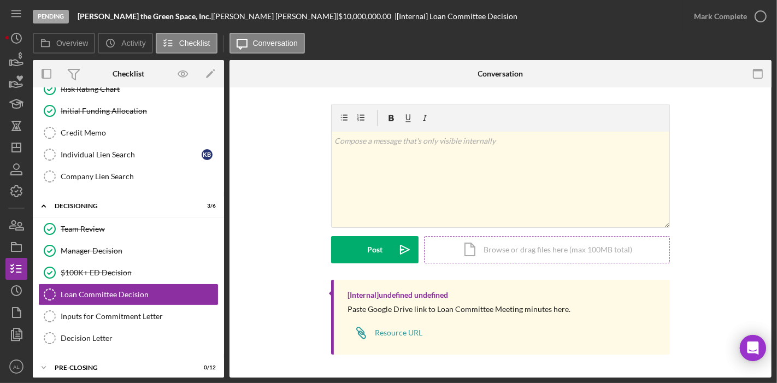
click at [494, 248] on div "Icon/Document Browse or drag files here (max 100MB total) Tap to choose files o…" at bounding box center [547, 249] width 246 height 27
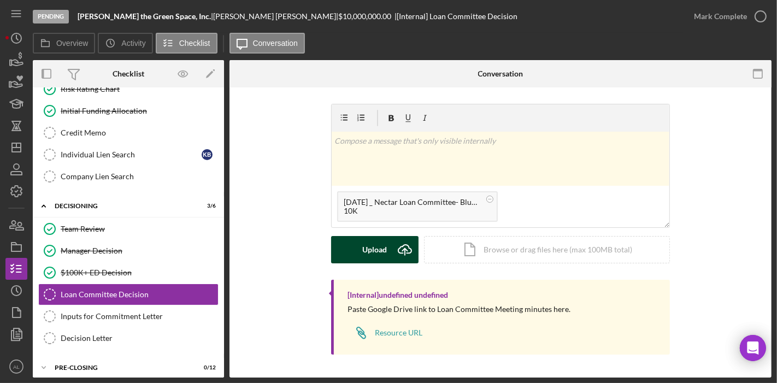
click at [389, 244] on button "Upload Icon/Upload" at bounding box center [374, 249] width 87 height 27
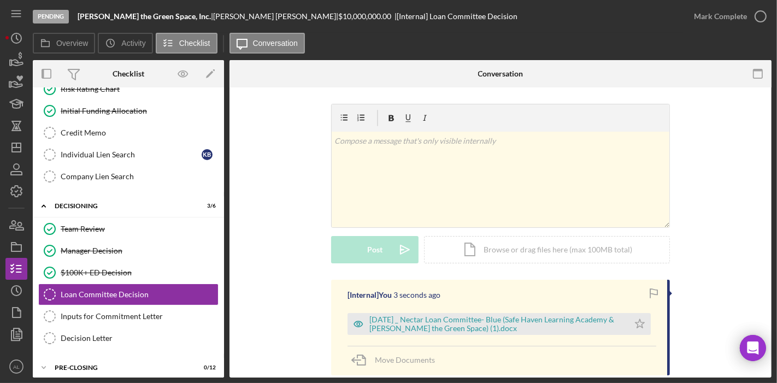
scroll to position [243, 0]
